Goal: Find specific page/section: Find specific page/section

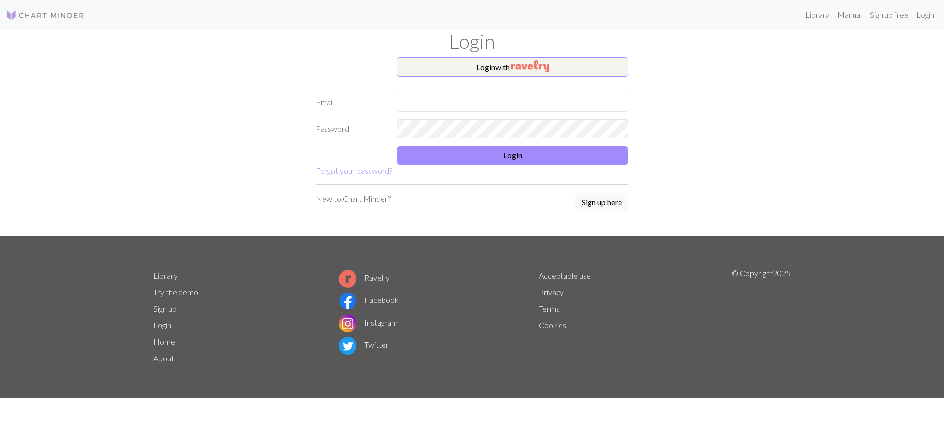
click at [480, 46] on h1 "Login" at bounding box center [471, 41] width 649 height 24
click at [470, 61] on button "Login with" at bounding box center [512, 67] width 231 height 20
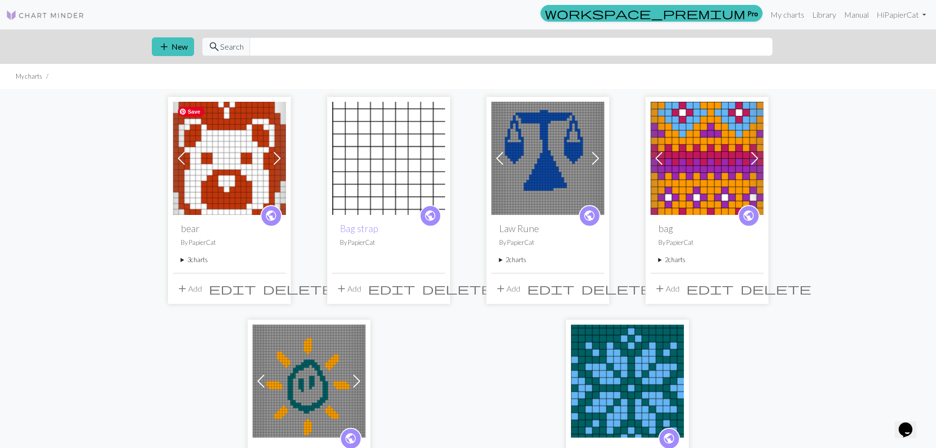
click at [227, 163] on img at bounding box center [229, 158] width 113 height 113
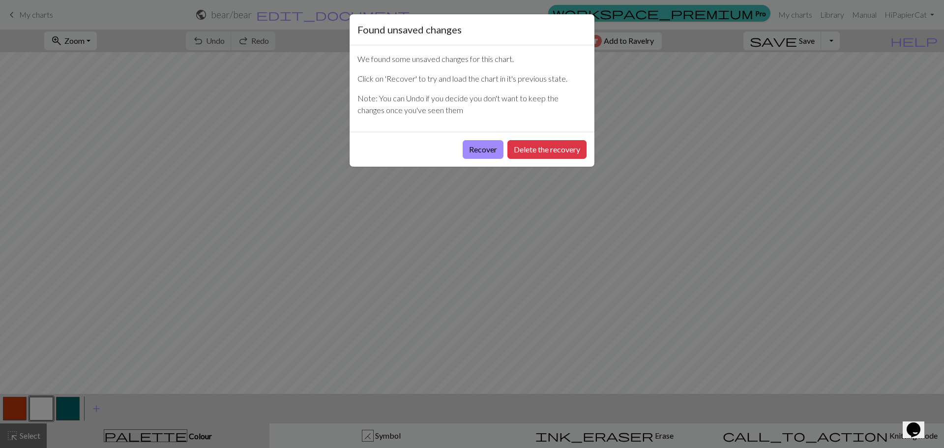
drag, startPoint x: 521, startPoint y: 160, endPoint x: 492, endPoint y: 168, distance: 30.5
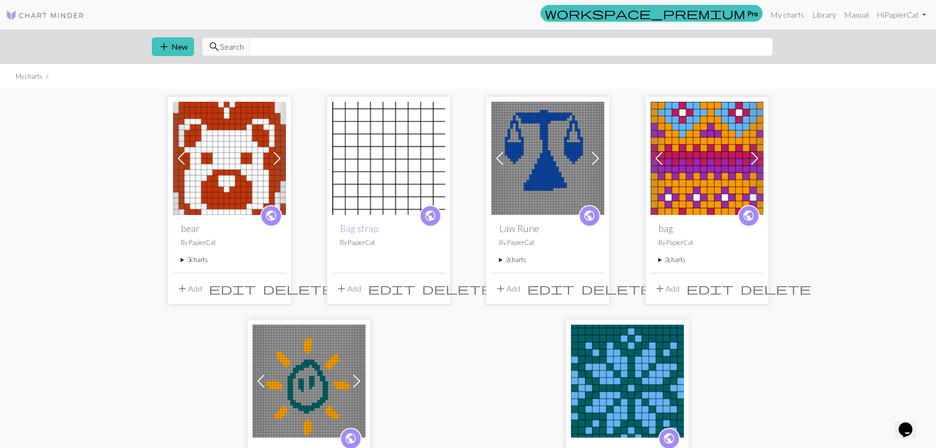
click at [274, 163] on span at bounding box center [277, 158] width 16 height 16
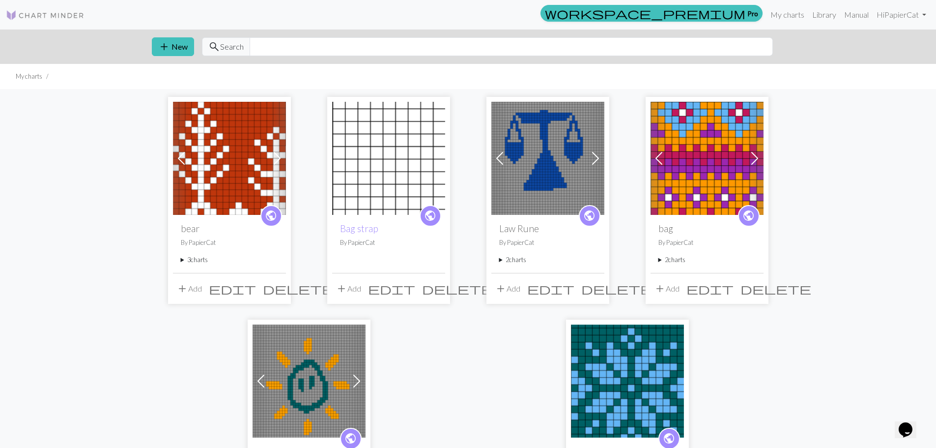
click at [290, 160] on div "Previous Next public bear By PapierCat 3 charts bear delete bear hem delete bea…" at bounding box center [229, 200] width 123 height 206
click at [281, 162] on span at bounding box center [277, 158] width 16 height 16
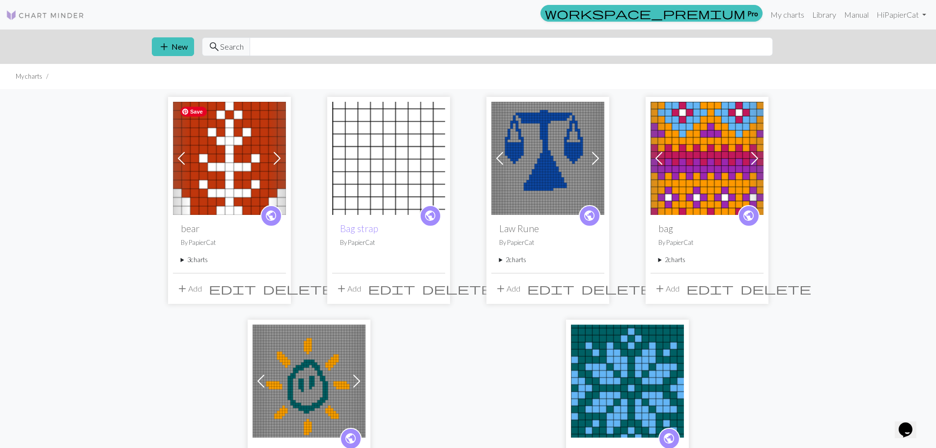
click at [211, 173] on img at bounding box center [229, 158] width 113 height 113
